Goal: Task Accomplishment & Management: Manage account settings

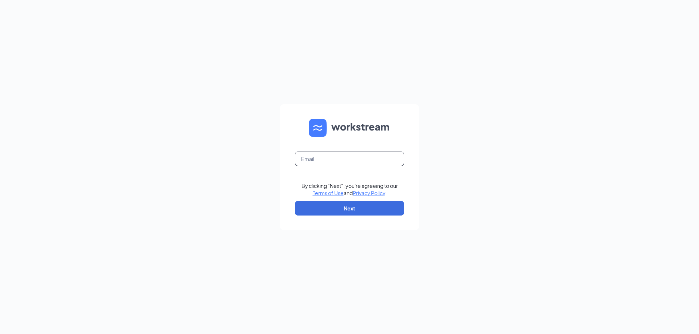
click at [305, 158] on input "text" at bounding box center [349, 159] width 109 height 15
type input "wendys74@calhounmc.com"
click at [335, 205] on button "Next" at bounding box center [349, 208] width 109 height 15
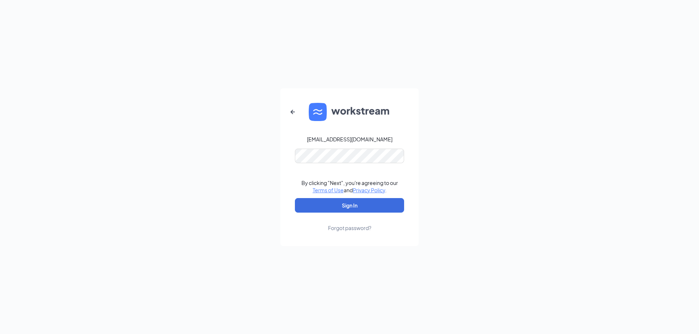
click at [332, 195] on form "wendys74@calhounmc.com By clicking "Next", you're agreeing to our Terms of Use …" at bounding box center [349, 167] width 138 height 158
click at [333, 200] on button "Sign In" at bounding box center [349, 205] width 109 height 15
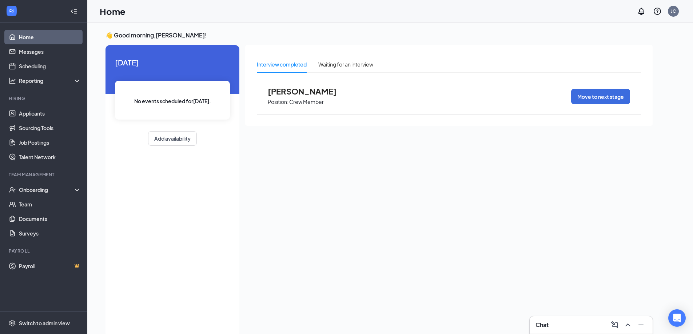
click at [218, 101] on div "No events scheduled for today ." at bounding box center [172, 100] width 115 height 39
drag, startPoint x: 299, startPoint y: 197, endPoint x: 299, endPoint y: 193, distance: 4.0
click at [299, 197] on div "Interview completed Waiting for an interview Logan Carter Position: Crew Member…" at bounding box center [449, 189] width 408 height 288
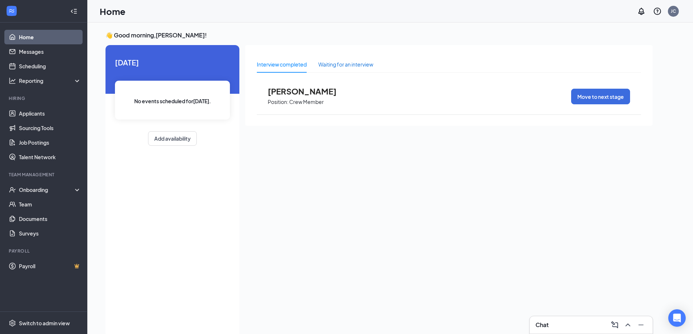
click at [348, 67] on div "Waiting for an interview" at bounding box center [345, 64] width 55 height 8
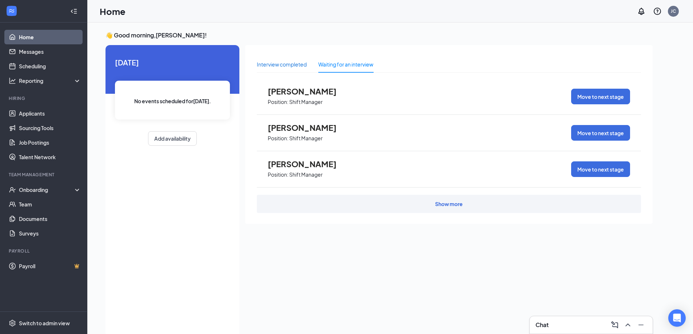
click at [301, 67] on div "Interview completed" at bounding box center [282, 64] width 50 height 8
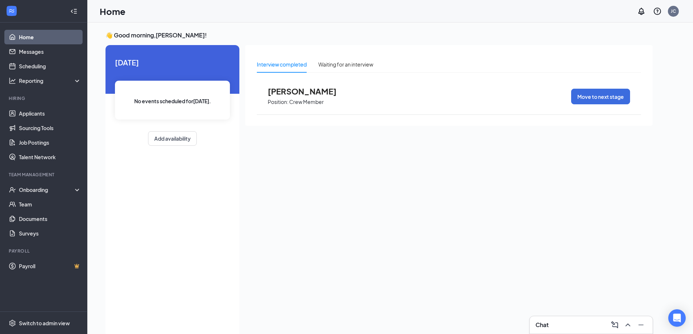
click at [172, 99] on span "No events scheduled for today ." at bounding box center [172, 101] width 77 height 8
drag, startPoint x: 255, startPoint y: 205, endPoint x: 284, endPoint y: 151, distance: 60.7
click at [257, 199] on div "Interview completed Waiting for an interview Logan Carter Position: Crew Member…" at bounding box center [449, 189] width 408 height 288
click at [330, 62] on div "Waiting for an interview" at bounding box center [345, 64] width 55 height 8
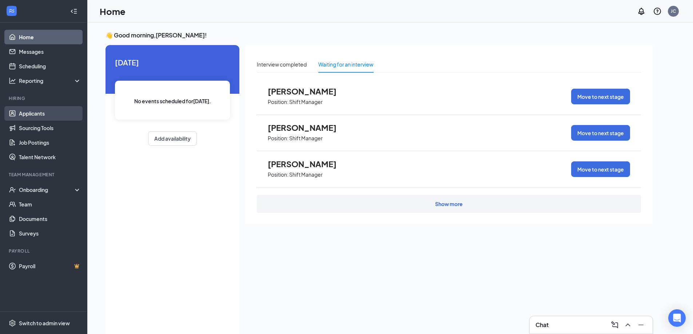
click at [36, 112] on link "Applicants" at bounding box center [50, 113] width 62 height 15
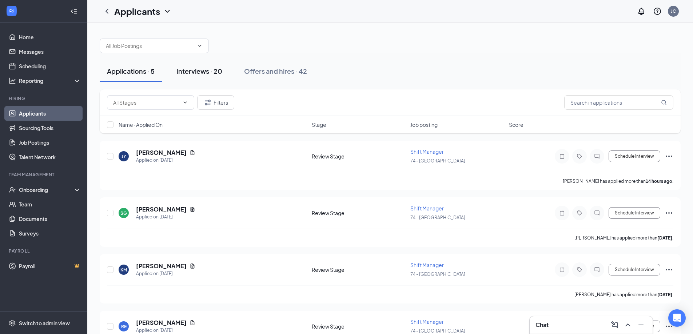
click at [183, 71] on div "Interviews · 20" at bounding box center [199, 71] width 46 height 9
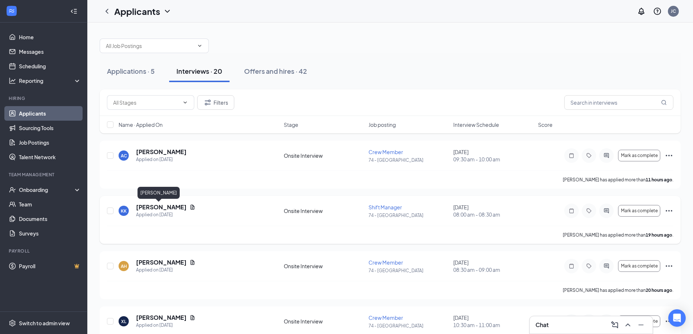
click at [149, 210] on h5 "[PERSON_NAME]" at bounding box center [161, 207] width 51 height 8
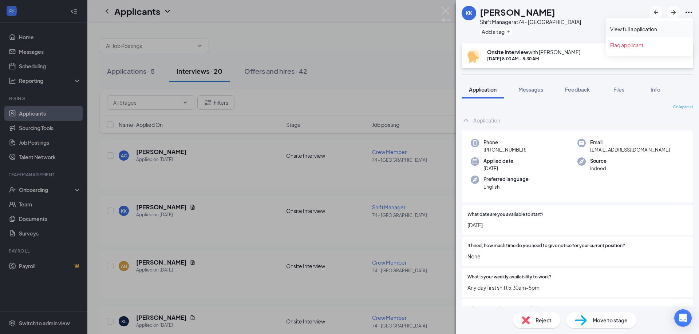
click at [656, 30] on link "View full application" at bounding box center [649, 28] width 79 height 7
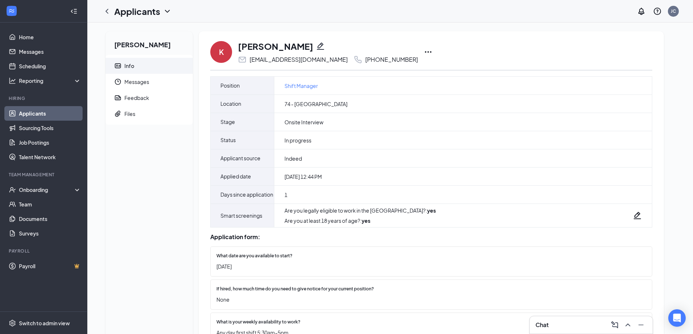
click at [424, 56] on icon "Ellipses" at bounding box center [428, 52] width 9 height 9
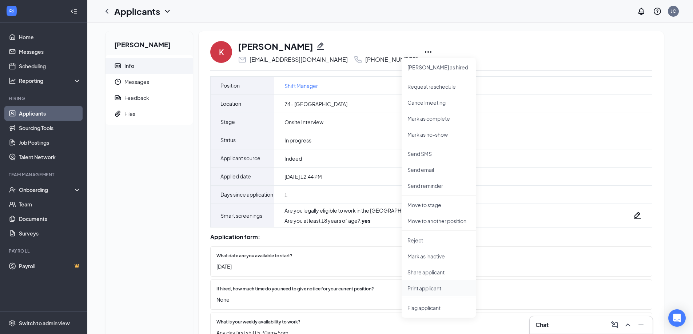
click at [428, 287] on p "Print applicant" at bounding box center [439, 288] width 63 height 7
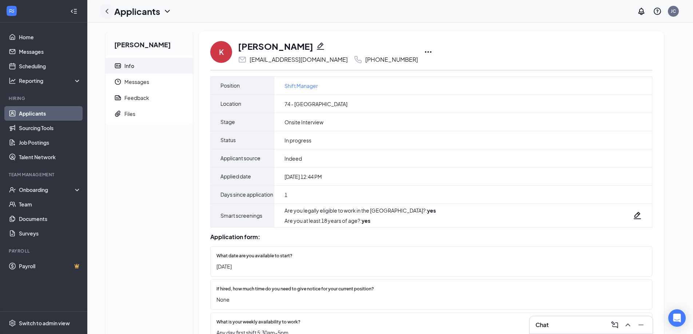
click at [103, 8] on icon "ChevronLeft" at bounding box center [107, 11] width 9 height 9
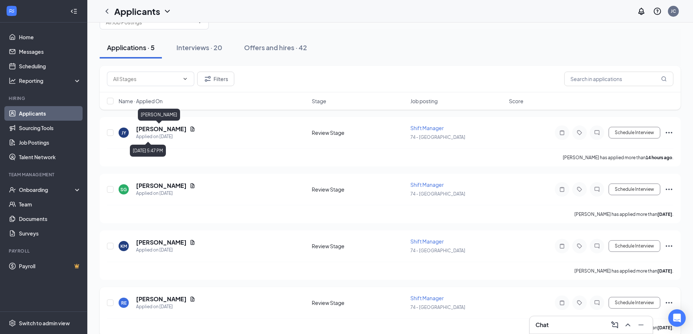
scroll to position [36, 0]
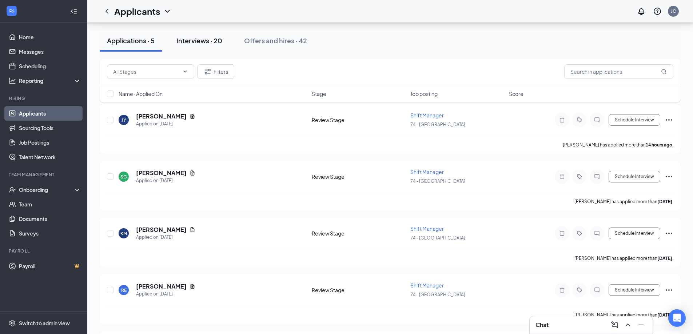
click at [194, 41] on div "Interviews · 20" at bounding box center [199, 40] width 46 height 9
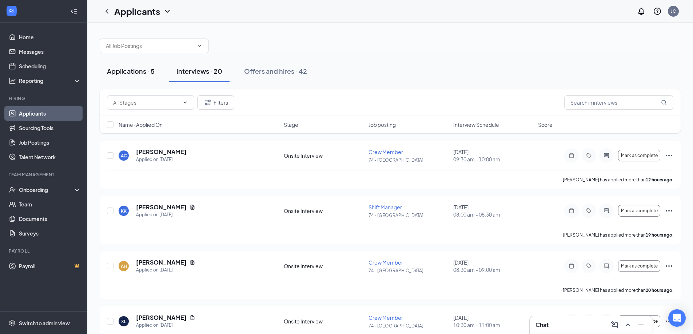
click at [149, 67] on div "Applications · 5" at bounding box center [131, 71] width 48 height 9
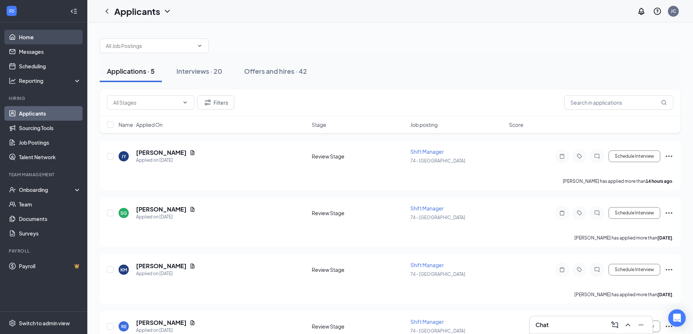
click at [39, 36] on link "Home" at bounding box center [50, 37] width 62 height 15
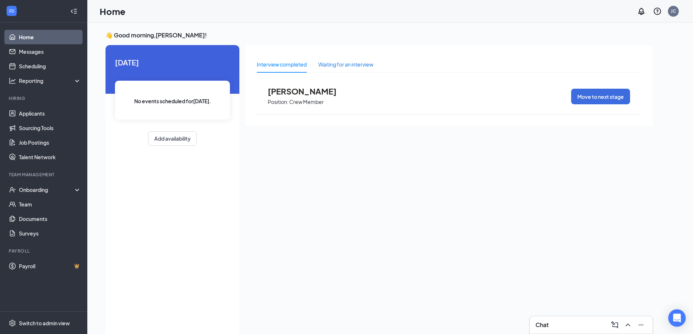
click at [342, 67] on div "Waiting for an interview" at bounding box center [345, 64] width 55 height 8
